Goal: Task Accomplishment & Management: Complete application form

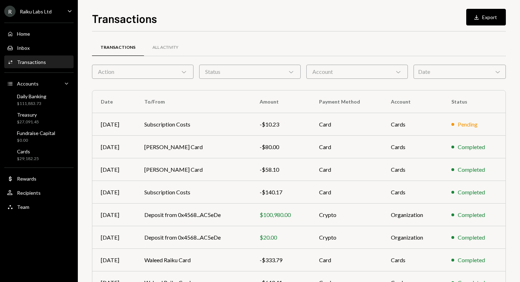
click at [175, 72] on div "Action Chevron Down" at bounding box center [142, 72] width 101 height 14
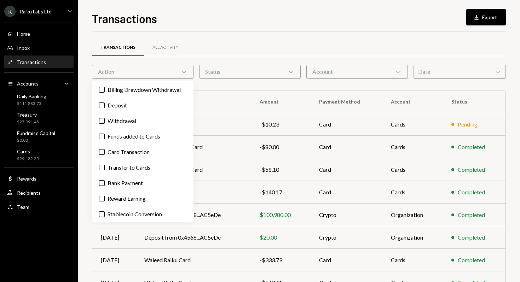
click at [172, 72] on div "Action Chevron Down" at bounding box center [142, 72] width 101 height 14
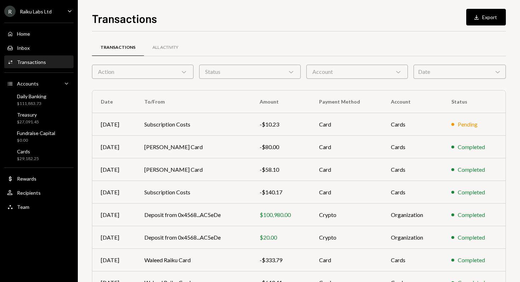
click at [244, 75] on div "Status Chevron Down" at bounding box center [249, 72] width 101 height 14
click at [349, 71] on div "Account Chevron Down" at bounding box center [356, 72] width 101 height 14
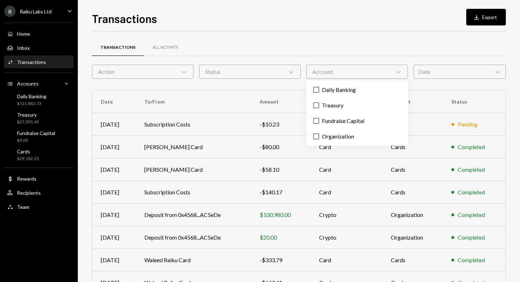
click at [349, 71] on div "Account Chevron Down" at bounding box center [356, 72] width 101 height 14
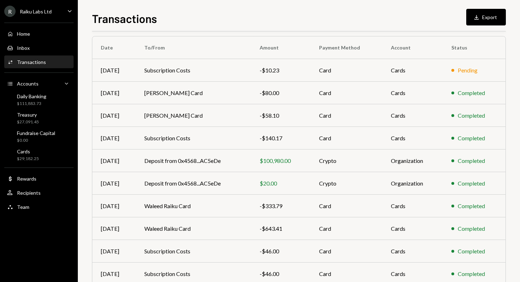
scroll to position [87, 0]
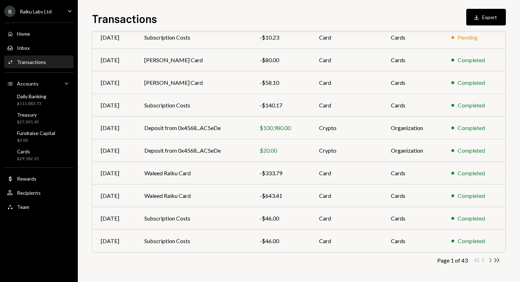
click at [490, 260] on icon "button" at bounding box center [490, 260] width 2 height 4
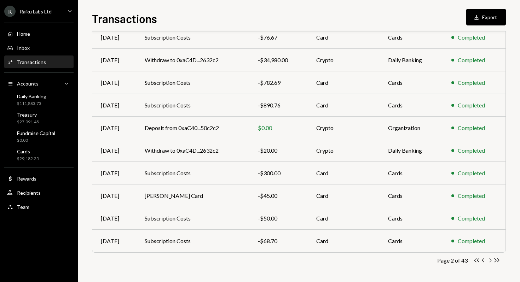
click at [490, 259] on icon "Chevron Right" at bounding box center [489, 260] width 7 height 7
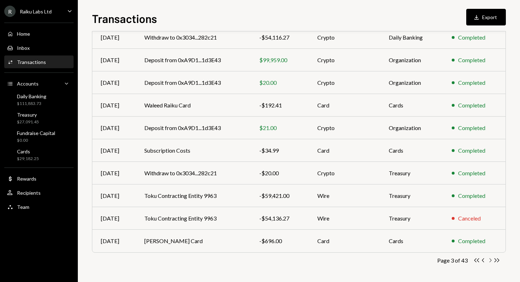
click at [490, 260] on icon "button" at bounding box center [490, 260] width 2 height 4
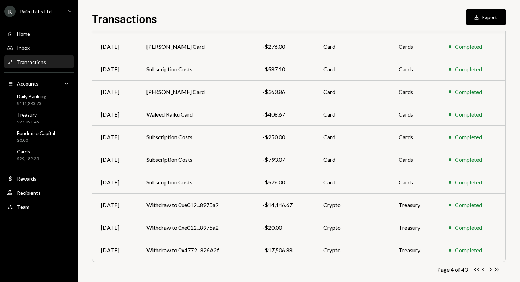
scroll to position [85, 0]
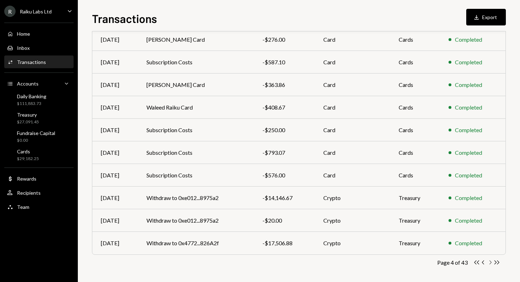
click at [490, 262] on icon "Chevron Right" at bounding box center [489, 262] width 7 height 7
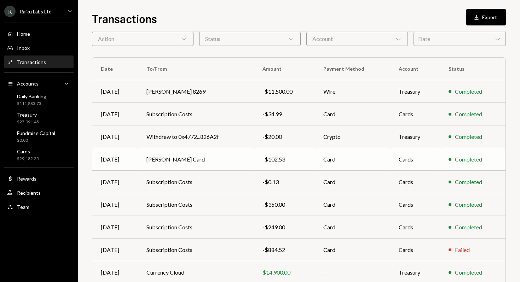
scroll to position [87, 0]
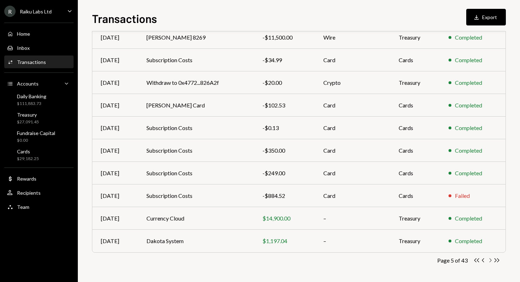
click at [490, 261] on icon "Chevron Right" at bounding box center [489, 260] width 7 height 7
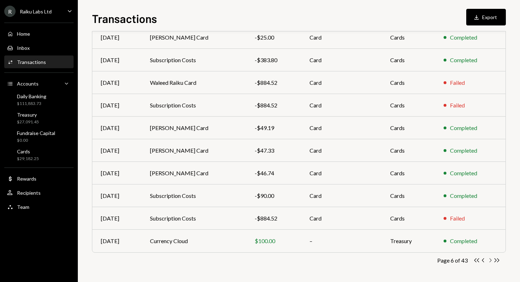
click at [490, 258] on icon "Chevron Right" at bounding box center [489, 260] width 7 height 7
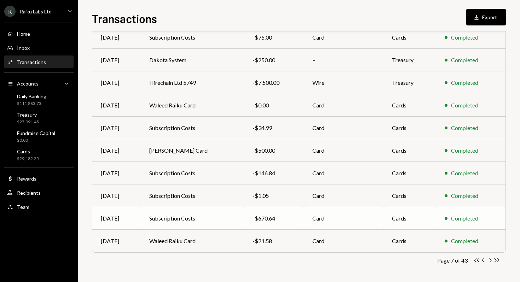
click at [109, 218] on div "Aug 13" at bounding box center [116, 218] width 31 height 8
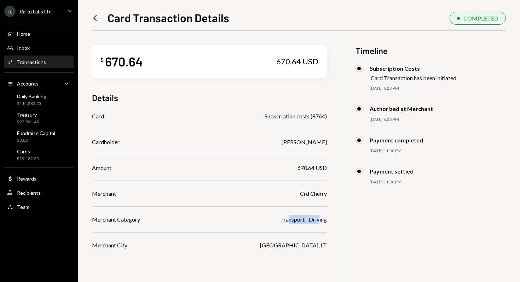
drag, startPoint x: 287, startPoint y: 220, endPoint x: 319, endPoint y: 220, distance: 31.5
click at [319, 220] on div "Transport - Driving" at bounding box center [303, 219] width 47 height 8
click at [98, 17] on icon "Left Arrow" at bounding box center [97, 18] width 10 height 10
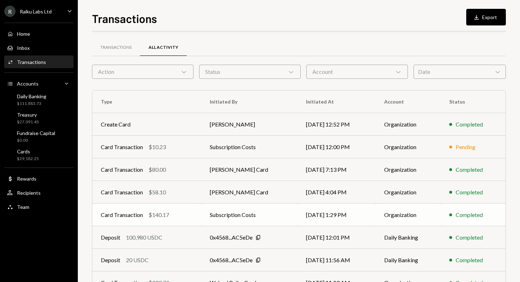
scroll to position [87, 0]
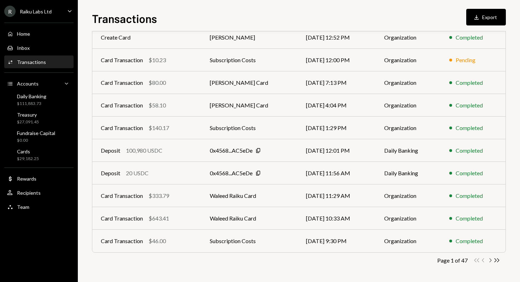
click at [490, 260] on icon "Chevron Right" at bounding box center [489, 260] width 7 height 7
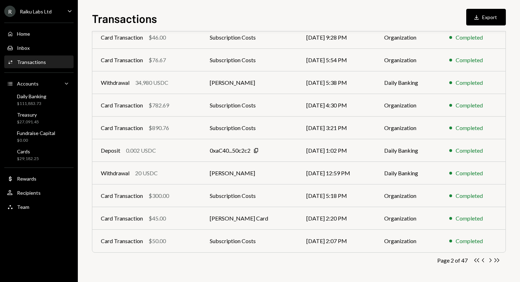
click at [490, 260] on icon "Chevron Right" at bounding box center [489, 260] width 7 height 7
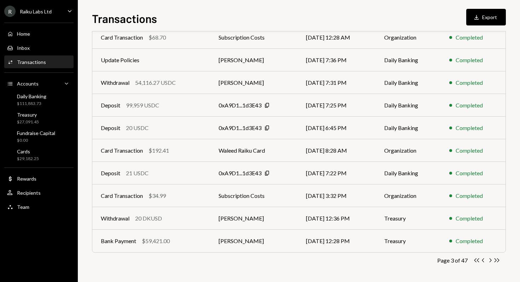
click at [490, 260] on icon "Chevron Right" at bounding box center [489, 260] width 7 height 7
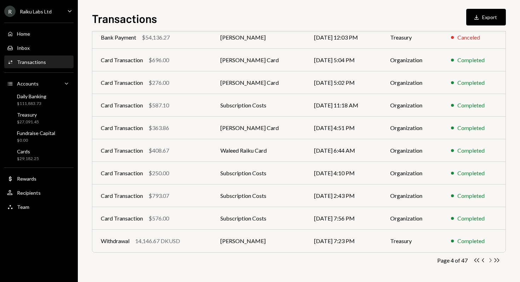
click at [490, 260] on icon "Chevron Right" at bounding box center [489, 260] width 7 height 7
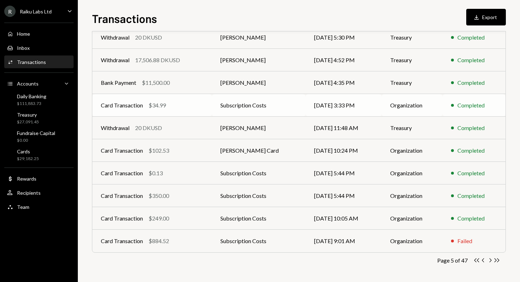
scroll to position [0, 0]
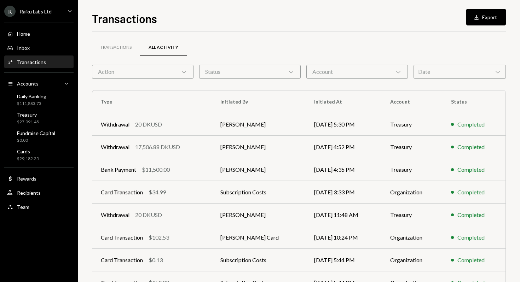
click at [127, 75] on div "Action Chevron Down" at bounding box center [142, 72] width 101 height 14
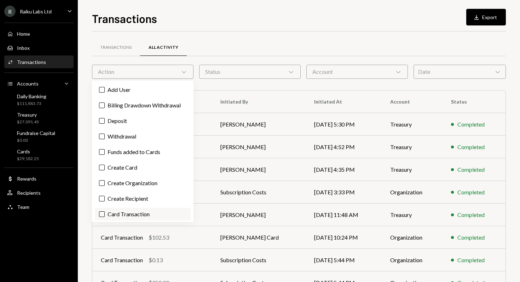
click at [119, 216] on label "Card Transaction" at bounding box center [143, 214] width 96 height 13
click at [105, 216] on button "Card Transaction" at bounding box center [102, 214] width 6 height 6
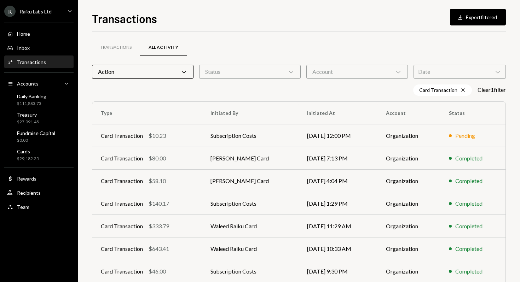
click at [310, 53] on div "Transactions All Activity" at bounding box center [299, 48] width 414 height 18
click at [345, 71] on div "Account Chevron Down" at bounding box center [356, 72] width 101 height 14
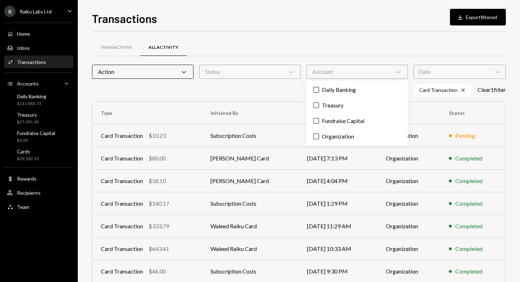
click at [345, 71] on div "Account Chevron Down" at bounding box center [356, 72] width 101 height 14
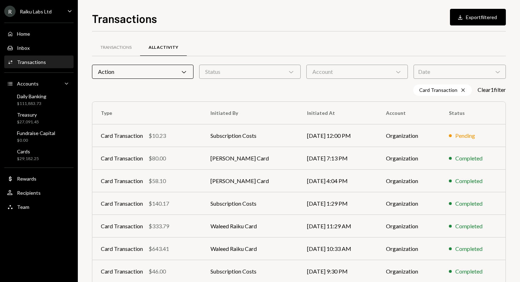
click at [274, 75] on div "Status Chevron Down" at bounding box center [249, 72] width 101 height 14
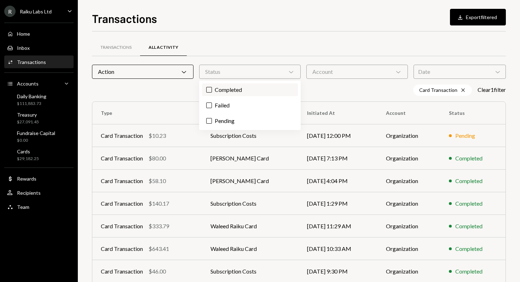
click at [257, 92] on label "Completed" at bounding box center [250, 89] width 96 height 13
click at [212, 92] on button "Completed" at bounding box center [209, 90] width 6 height 6
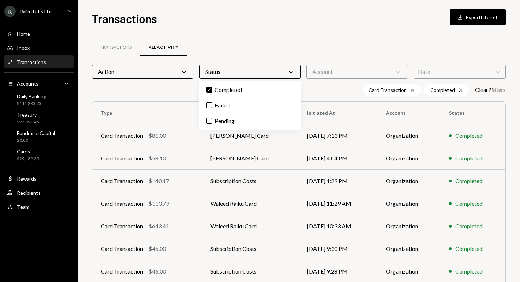
click at [368, 46] on div "Transactions All Activity" at bounding box center [299, 48] width 414 height 18
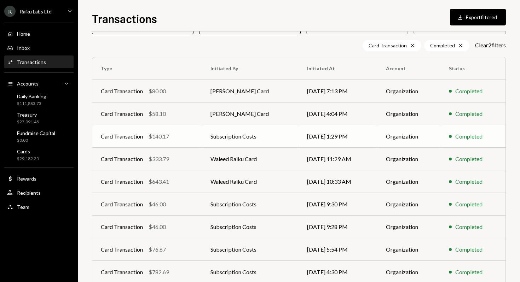
scroll to position [98, 0]
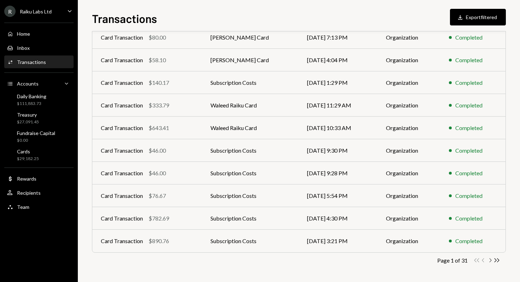
click at [490, 260] on icon "button" at bounding box center [490, 260] width 2 height 4
click at [490, 260] on icon "Chevron Right" at bounding box center [489, 260] width 7 height 7
click at [490, 260] on icon "button" at bounding box center [490, 260] width 2 height 4
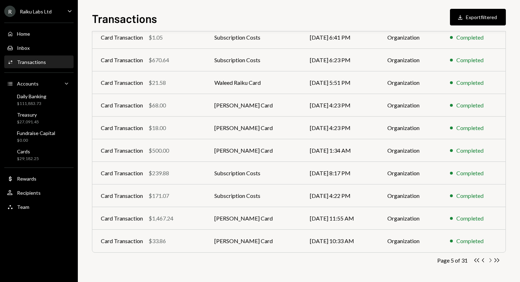
click at [490, 259] on icon "Chevron Right" at bounding box center [489, 260] width 7 height 7
click at [490, 261] on icon "Chevron Right" at bounding box center [489, 260] width 7 height 7
click at [149, 197] on div "$607.08" at bounding box center [158, 196] width 21 height 8
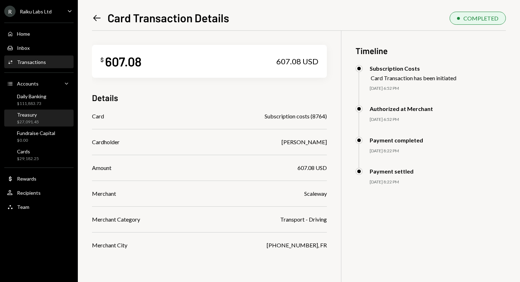
click at [35, 116] on div "Treasury" at bounding box center [28, 115] width 22 height 6
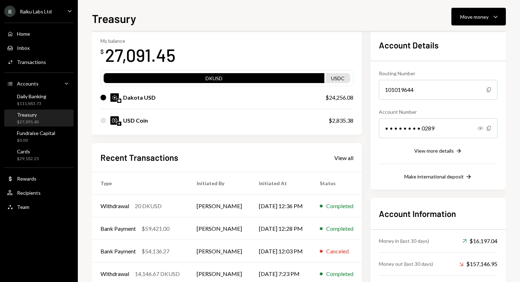
scroll to position [75, 0]
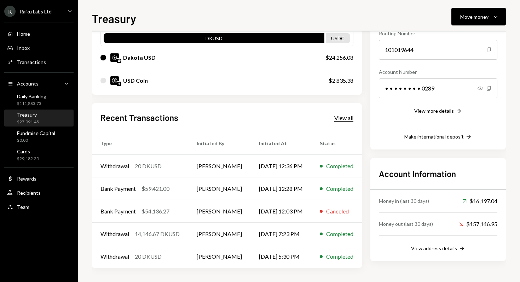
click at [341, 117] on div "View all" at bounding box center [343, 118] width 19 height 7
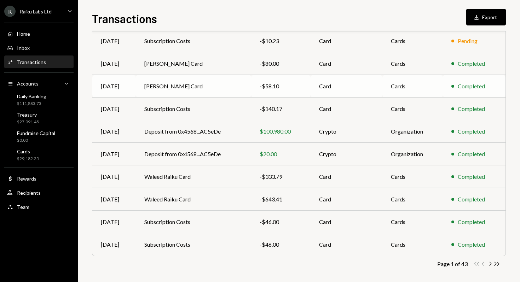
scroll to position [87, 0]
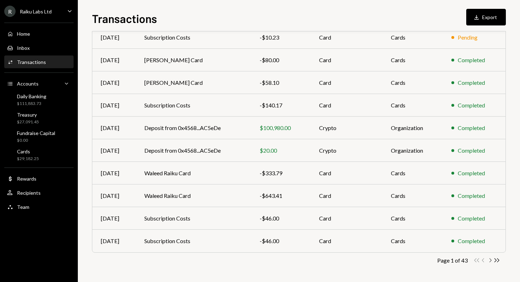
click at [491, 260] on icon "Chevron Right" at bounding box center [489, 260] width 7 height 7
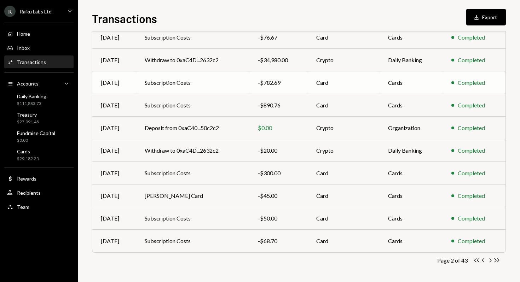
click at [182, 82] on td "Subscription Costs" at bounding box center [192, 82] width 113 height 23
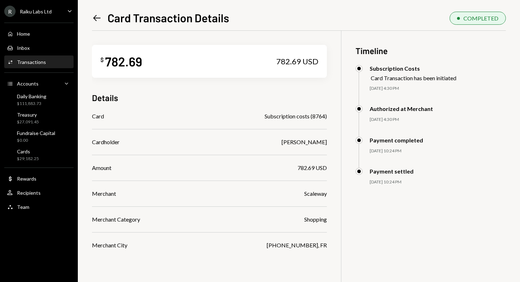
click at [98, 18] on icon "Left Arrow" at bounding box center [97, 18] width 10 height 10
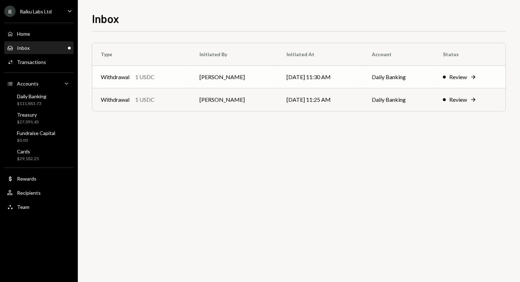
click at [457, 79] on div "Review" at bounding box center [458, 77] width 18 height 8
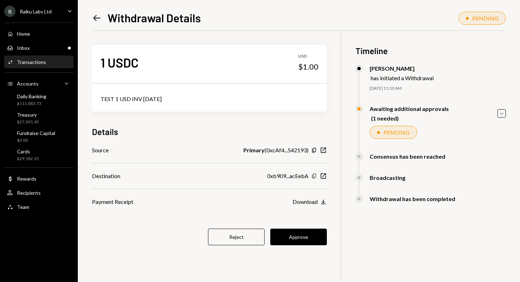
click at [314, 175] on icon "Copy" at bounding box center [314, 176] width 6 height 6
click at [294, 236] on button "Approve" at bounding box center [298, 237] width 57 height 17
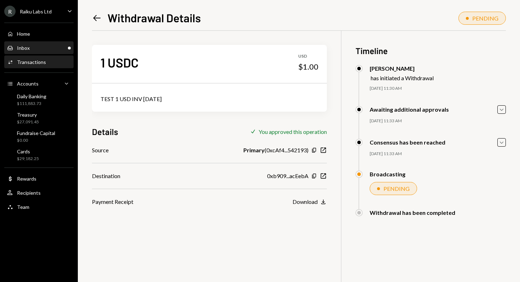
click at [51, 46] on div "Inbox Inbox" at bounding box center [39, 48] width 64 height 6
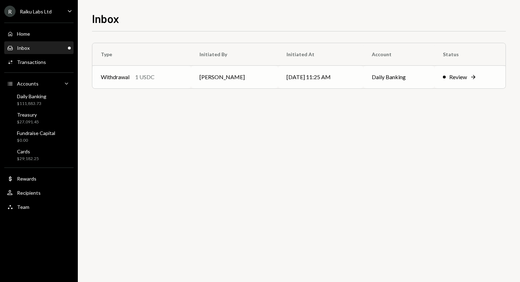
click at [459, 74] on div "Review" at bounding box center [458, 77] width 18 height 8
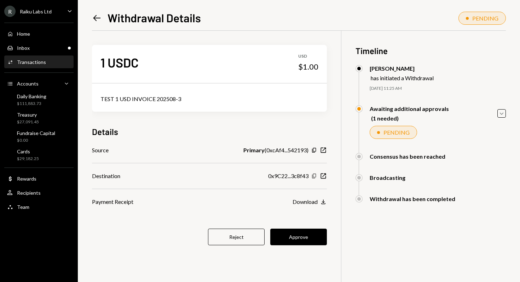
click at [314, 176] on icon "Copy" at bounding box center [314, 176] width 6 height 6
click at [298, 239] on button "Approve" at bounding box center [298, 237] width 57 height 17
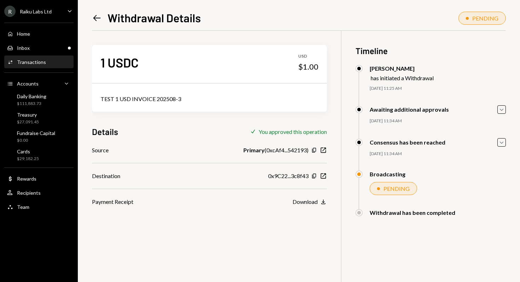
click at [97, 15] on icon "Left Arrow" at bounding box center [97, 18] width 10 height 10
